Goal: Task Accomplishment & Management: Manage account settings

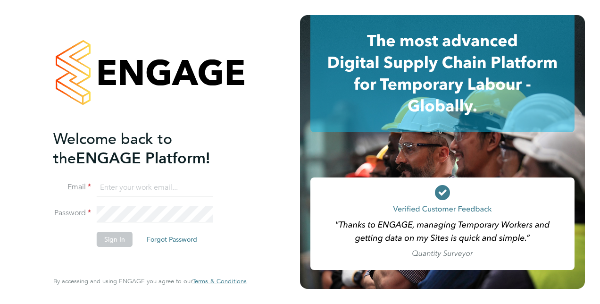
type input "dean.jarrett@vistry.co.uk"
click at [105, 236] on button "Sign In" at bounding box center [115, 239] width 36 height 15
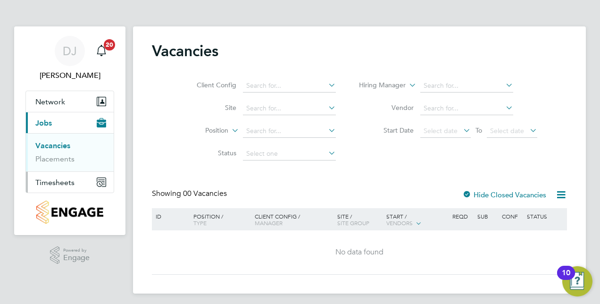
click at [47, 181] on span "Timesheets" at bounding box center [54, 182] width 39 height 9
click at [65, 179] on span "Timesheets" at bounding box center [54, 182] width 39 height 9
click at [63, 180] on span "Timesheets" at bounding box center [54, 182] width 39 height 9
click at [58, 166] on link "Timesheets" at bounding box center [54, 166] width 39 height 9
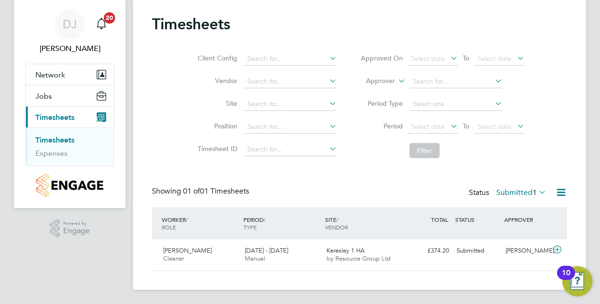
scroll to position [27, 0]
click at [205, 250] on span "[PERSON_NAME]" at bounding box center [187, 250] width 49 height 8
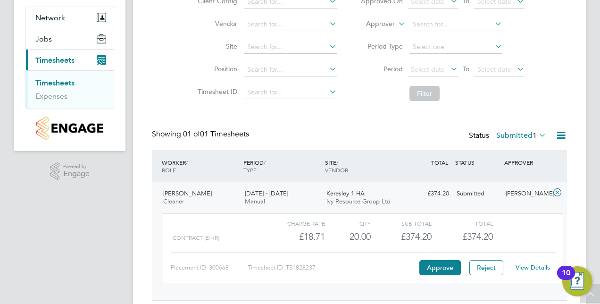
scroll to position [103, 0]
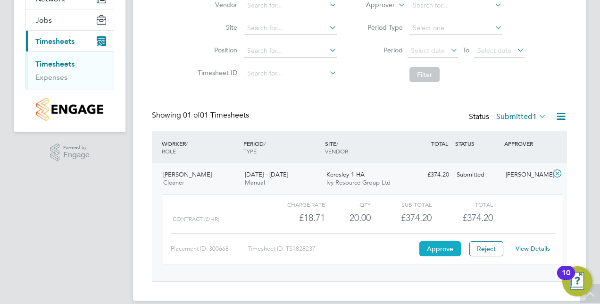
click at [431, 253] on button "Approve" at bounding box center [439, 248] width 41 height 15
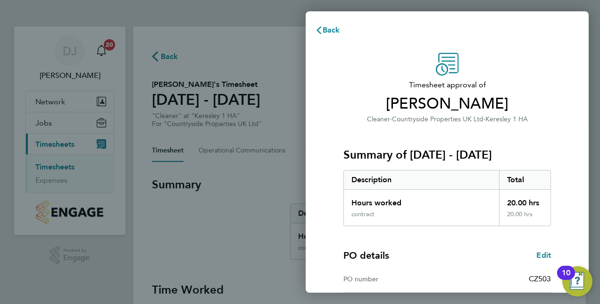
click at [371, 125] on div "Summary of 22 - 28 Sep 2025 Description Total Hours worked 20.00 hrs contract 2…" at bounding box center [446, 174] width 207 height 101
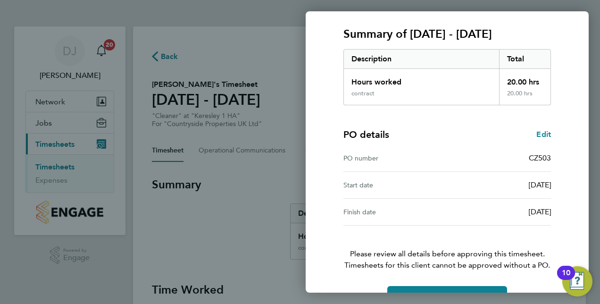
scroll to position [147, 0]
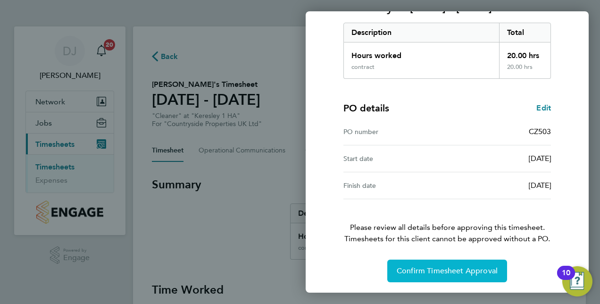
click at [445, 263] on button "Confirm Timesheet Approval" at bounding box center [447, 270] width 120 height 23
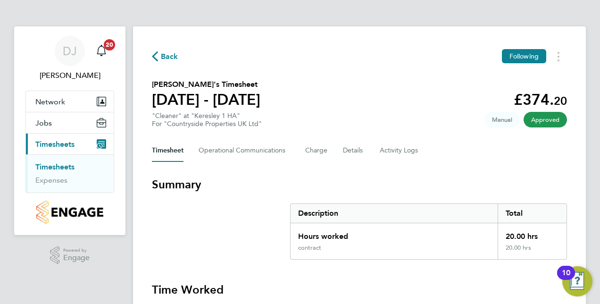
click at [160, 56] on span "Back" at bounding box center [165, 55] width 26 height 9
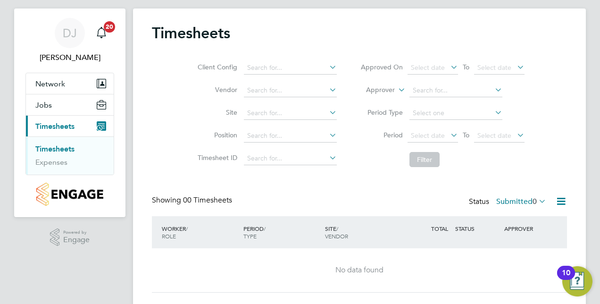
scroll to position [19, 0]
